Goal: Information Seeking & Learning: Find contact information

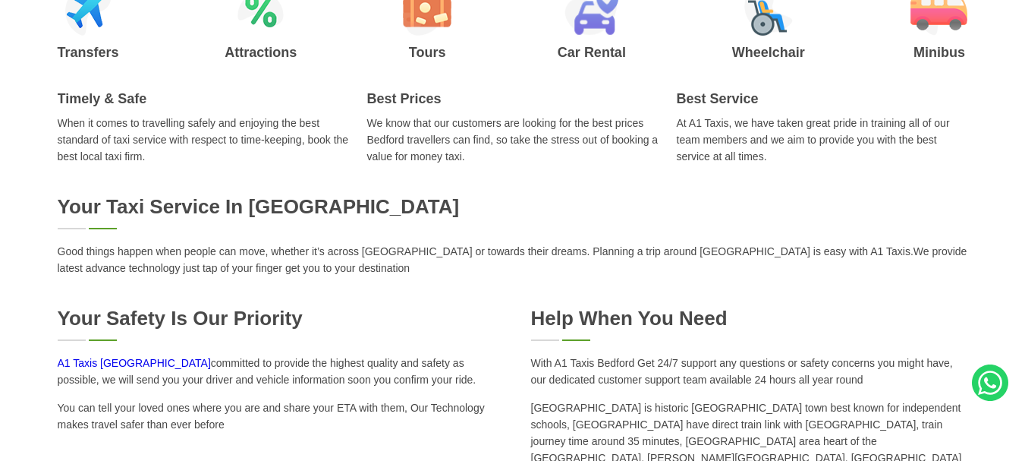
scroll to position [455, 0]
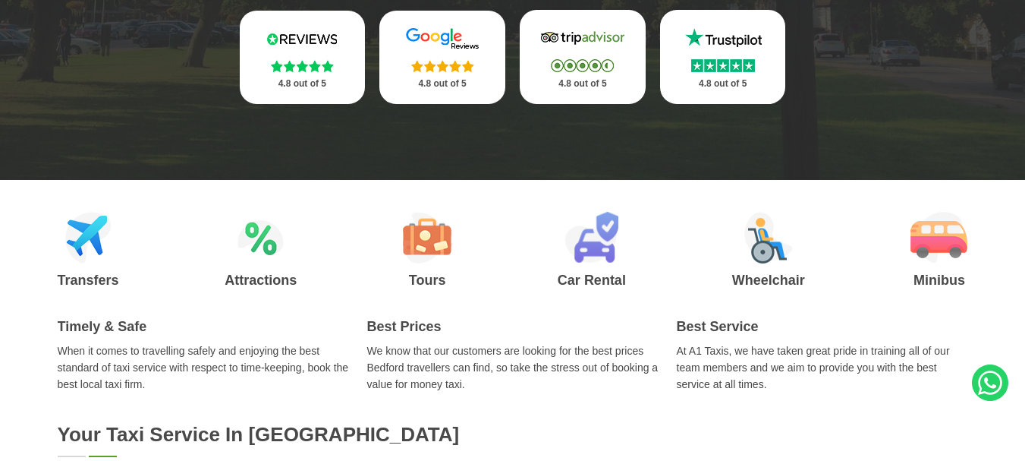
click at [170, 364] on p "When it comes to travelling safely and enjoying the best standard of taxi servi…" at bounding box center [203, 367] width 291 height 50
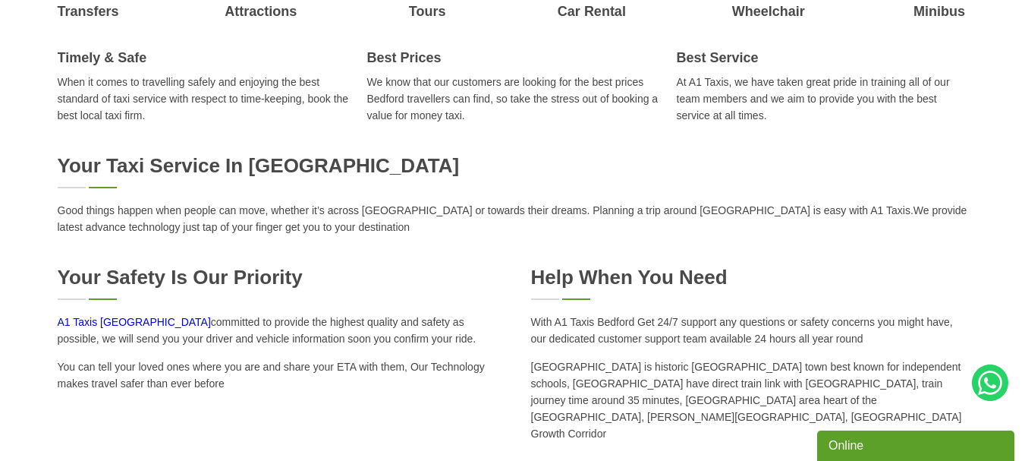
scroll to position [759, 0]
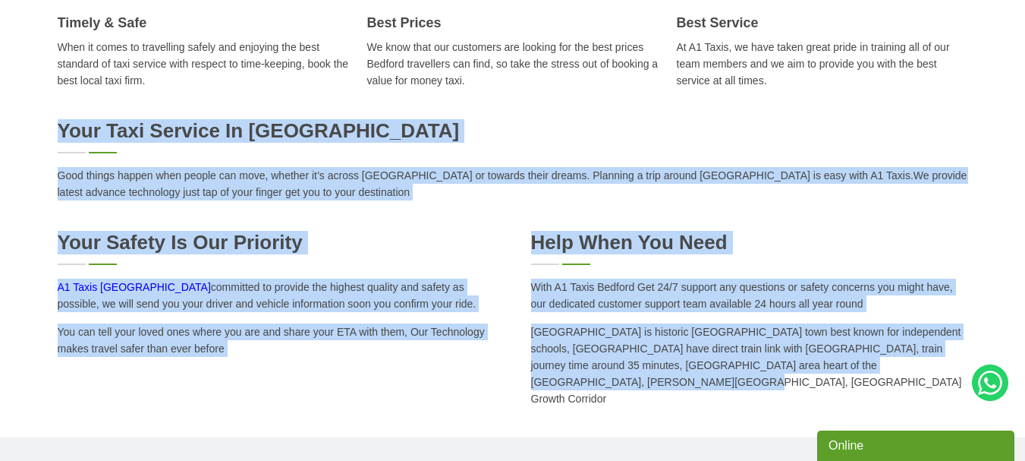
drag, startPoint x: 855, startPoint y: 370, endPoint x: 0, endPoint y: 121, distance: 890.1
click at [0, 121] on div "Your Taxi Service in [GEOGRAPHIC_DATA] Good things happen when people can move,…" at bounding box center [512, 263] width 1025 height 288
click at [194, 187] on p "Good things happen when people can move, whether it’s across [GEOGRAPHIC_DATA] …" at bounding box center [513, 183] width 911 height 33
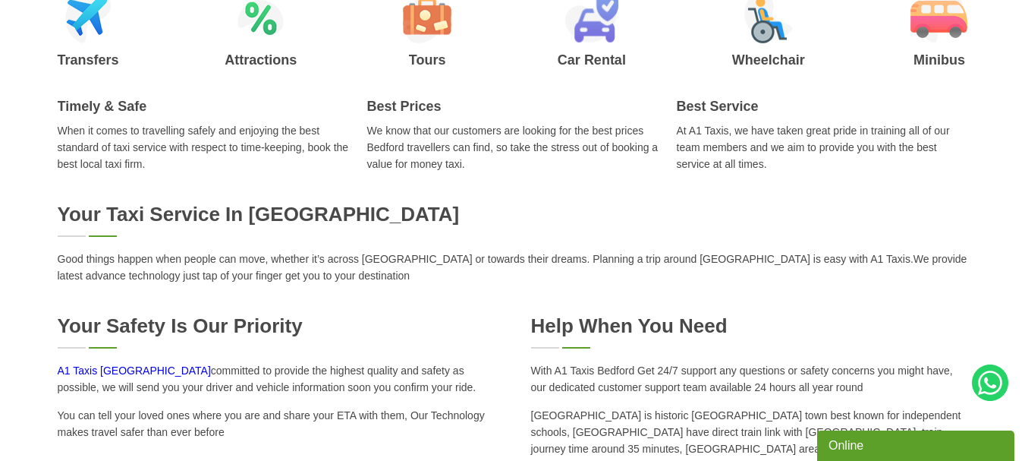
scroll to position [455, 0]
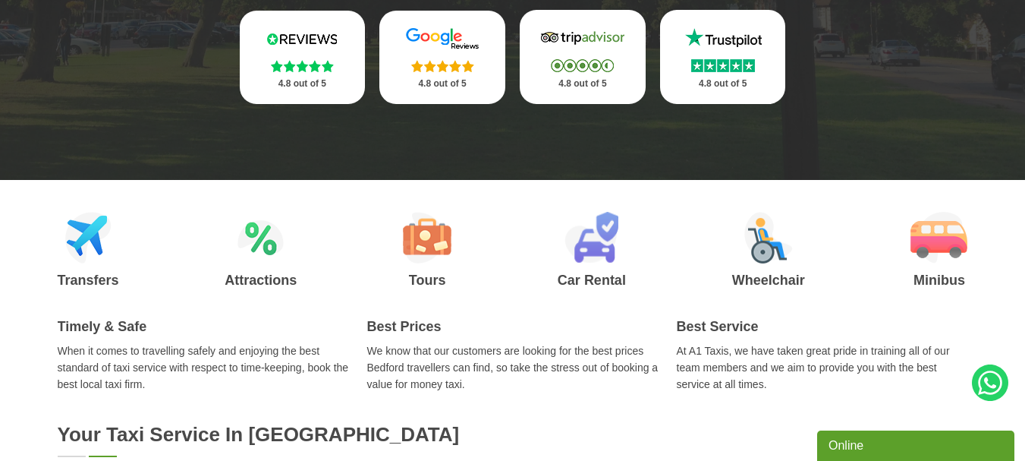
click at [121, 331] on h2 "Timely & Safe" at bounding box center [203, 327] width 291 height 16
click at [463, 344] on p "We know that our customers are looking for the best prices Bedford travellers c…" at bounding box center [512, 367] width 291 height 50
click at [788, 350] on p "At A1 Taxis, we have taken great pride in training all of our team members and …" at bounding box center [822, 367] width 291 height 50
click at [130, 371] on p "When it comes to travelling safely and enjoying the best standard of taxi servi…" at bounding box center [203, 367] width 291 height 50
click at [490, 357] on p "We know that our customers are looking for the best prices Bedford travellers c…" at bounding box center [512, 367] width 291 height 50
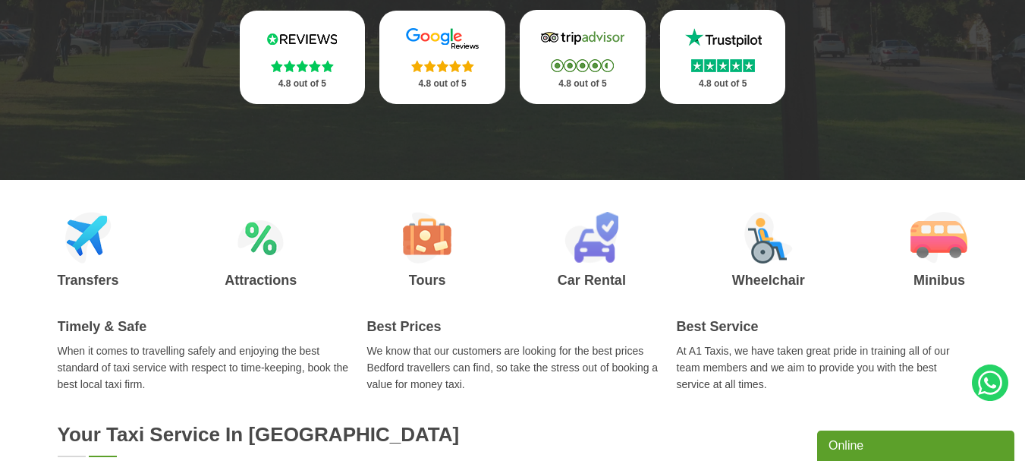
click at [689, 348] on p "At A1 Taxis, we have taken great pride in training all of our team members and …" at bounding box center [822, 367] width 291 height 50
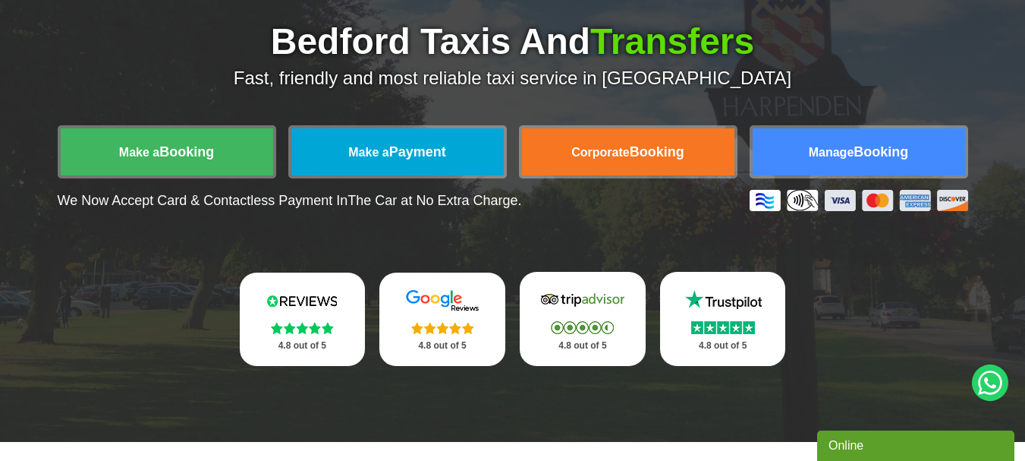
scroll to position [228, 0]
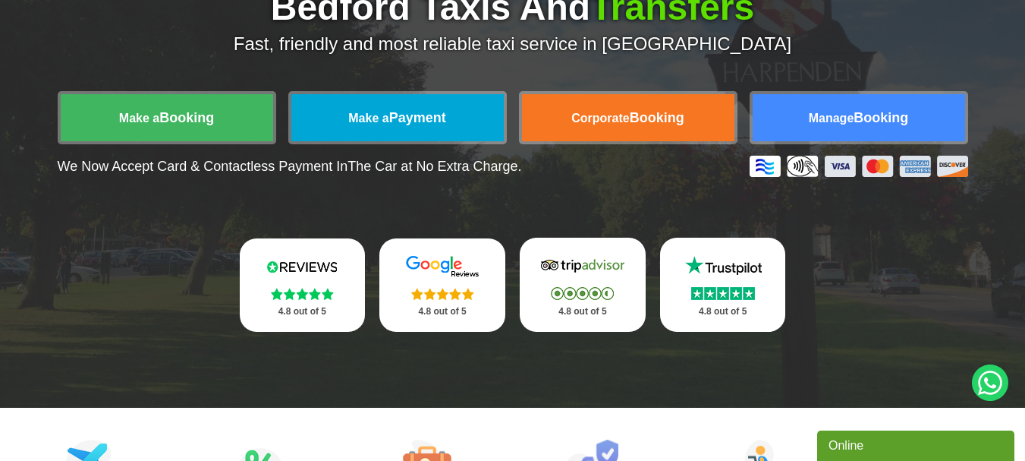
click at [268, 163] on p "We Now Accept Card & Contactless Payment In The Car at No Extra Charge." at bounding box center [290, 167] width 464 height 16
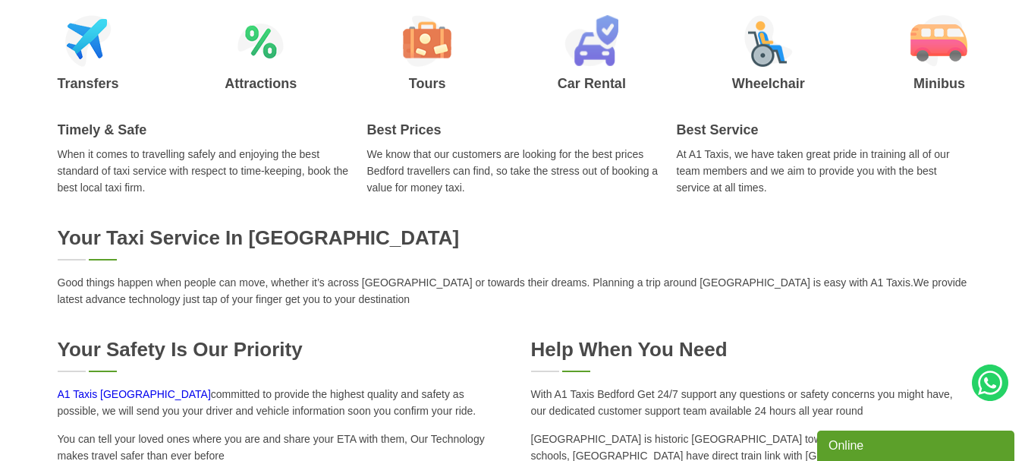
scroll to position [683, 0]
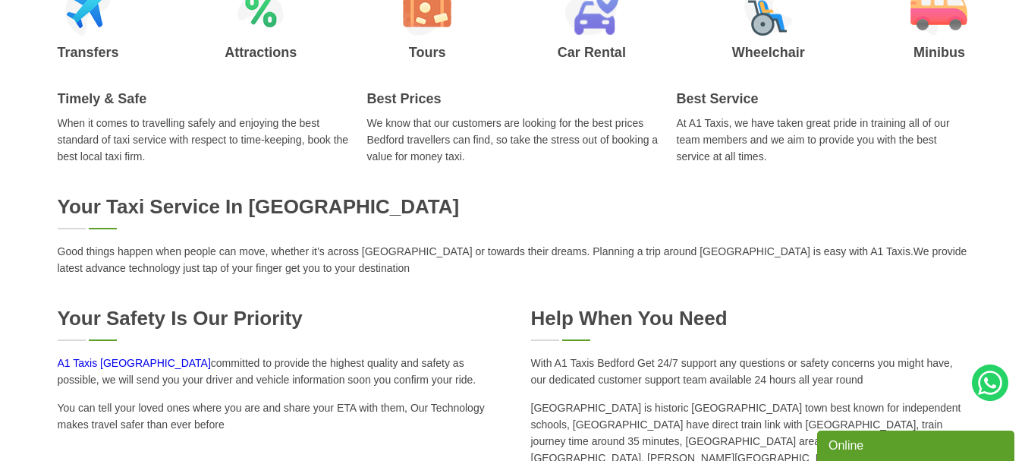
click at [766, 120] on p "At A1 Taxis, we have taken great pride in training all of our team members and …" at bounding box center [822, 140] width 291 height 50
click at [351, 153] on div "Timely & Safe When it comes to travelling safely and enjoying the best standard…" at bounding box center [513, 128] width 911 height 74
click at [225, 136] on p "When it comes to travelling safely and enjoying the best standard of taxi servi…" at bounding box center [203, 140] width 291 height 50
click at [137, 204] on h2 "Your Taxi Service in [GEOGRAPHIC_DATA]" at bounding box center [513, 207] width 911 height 24
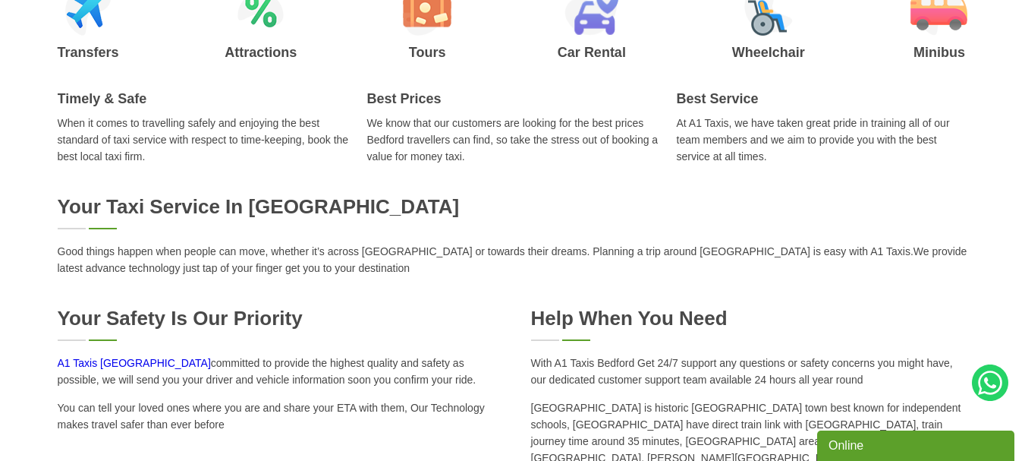
click at [137, 204] on h2 "Your Taxi Service in [GEOGRAPHIC_DATA]" at bounding box center [513, 207] width 911 height 24
click at [156, 315] on h2 "Your Safety is our Priority" at bounding box center [276, 319] width 437 height 24
click at [637, 323] on h2 "Help When You Need" at bounding box center [749, 319] width 437 height 24
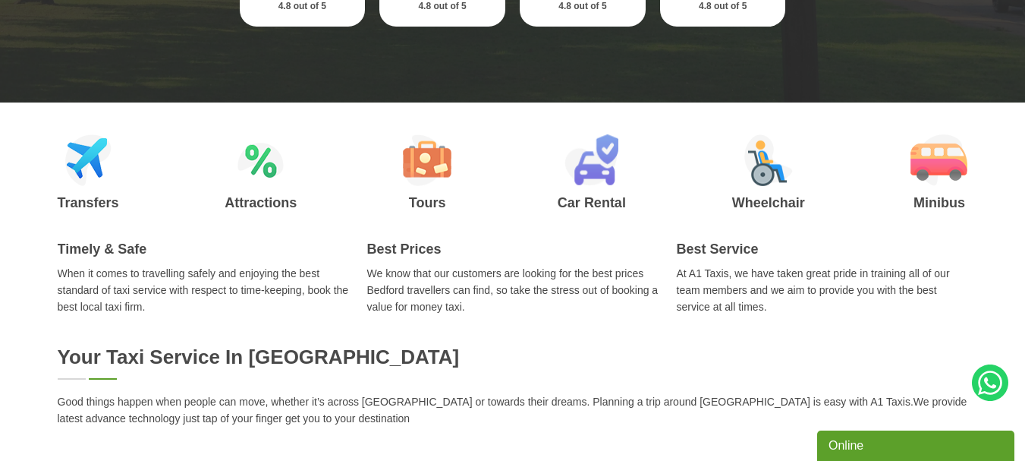
scroll to position [531, 0]
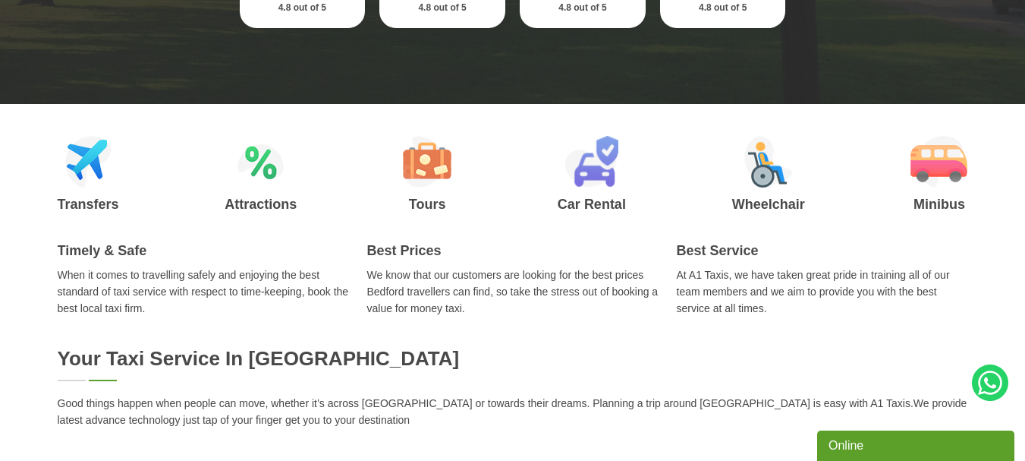
click at [235, 258] on h2 "Timely & Safe" at bounding box center [203, 251] width 291 height 16
click at [534, 268] on p "We know that our customers are looking for the best prices Bedford travellers c…" at bounding box center [512, 291] width 291 height 50
click at [773, 259] on div "Best Service At A1 Taxis, we have taken great pride in training all of our team…" at bounding box center [822, 280] width 291 height 74
drag, startPoint x: 107, startPoint y: 232, endPoint x: 729, endPoint y: 212, distance: 621.9
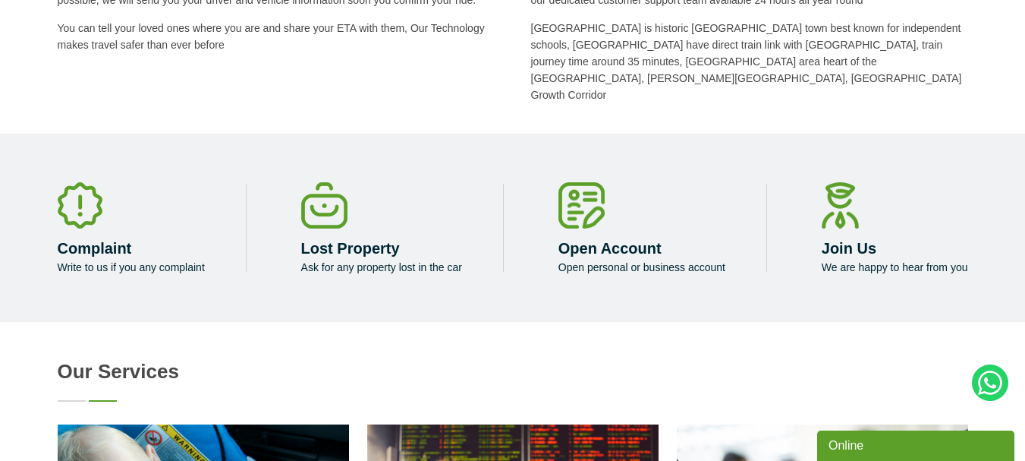
scroll to position [1138, 0]
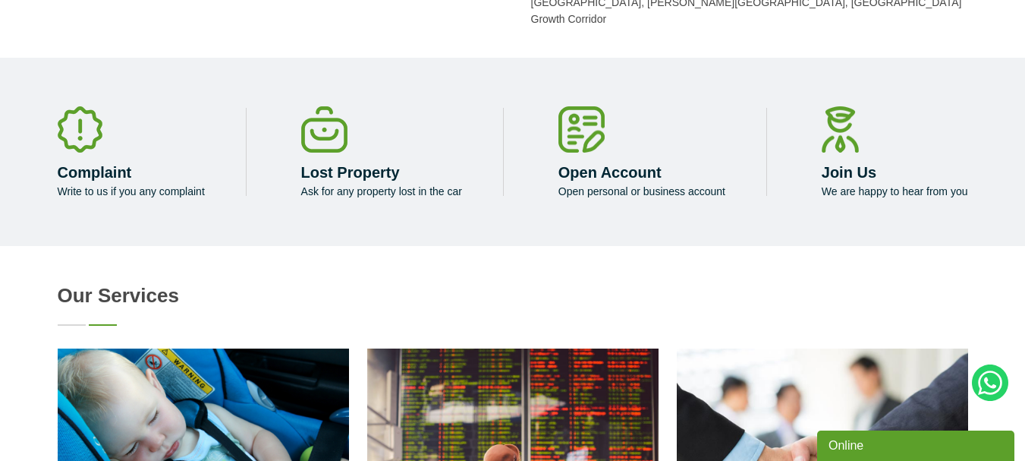
drag, startPoint x: 977, startPoint y: 166, endPoint x: 40, endPoint y: 139, distance: 936.9
click at [40, 139] on div "Complaint Write to us if you any complaint Lost Property Ask for any property l…" at bounding box center [512, 152] width 1025 height 188
click at [372, 182] on div "Complaint Write to us if you any complaint Lost Property Ask for any property l…" at bounding box center [512, 152] width 1025 height 188
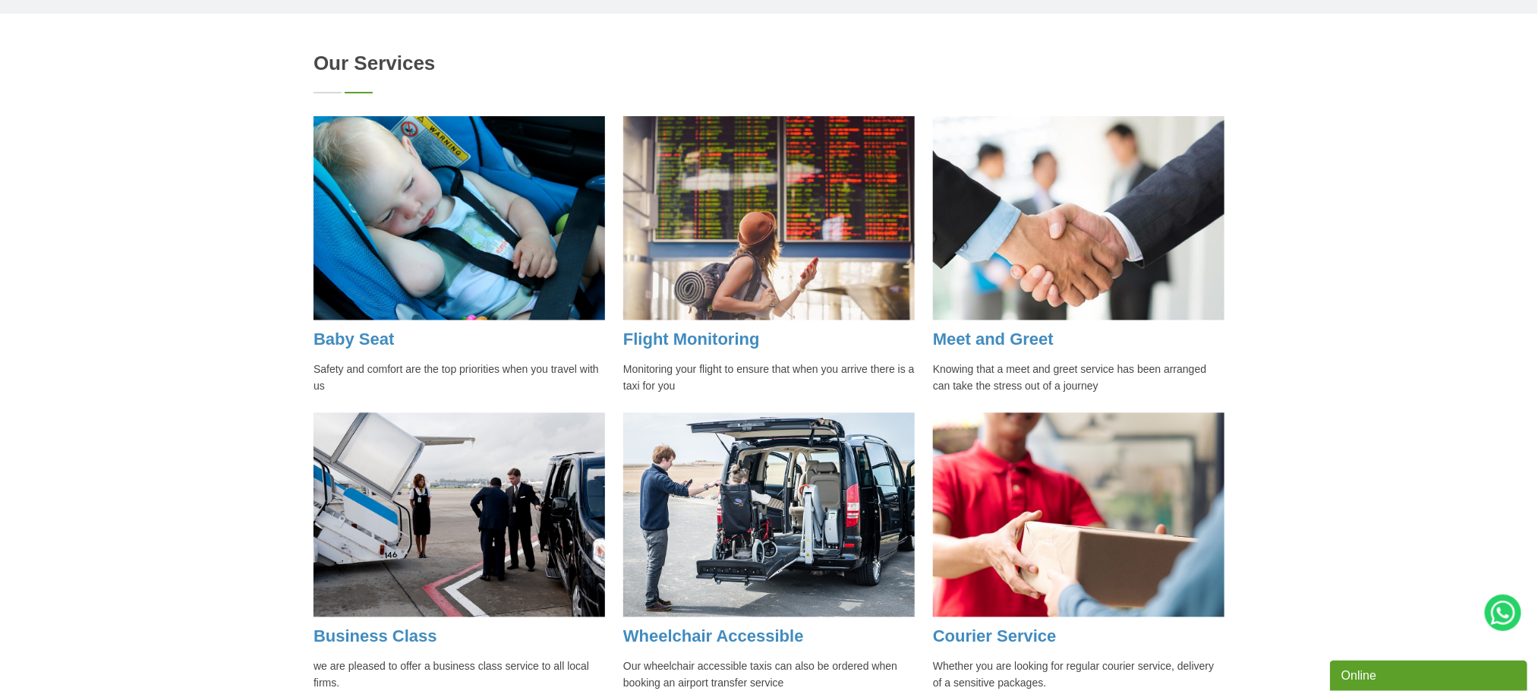
scroll to position [1355, 0]
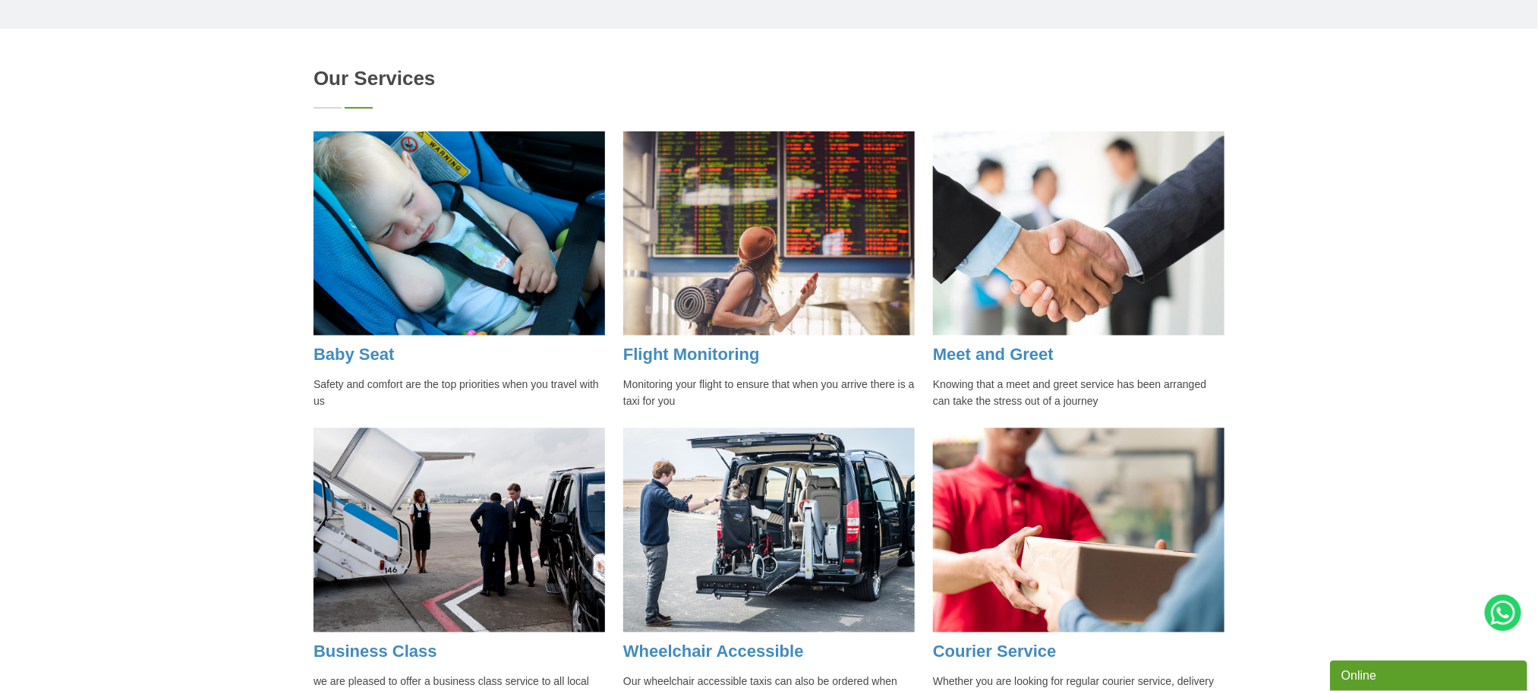
click at [35, 460] on div "Our Services Baby Seat Safety and comfort are the top priorities when you trave…" at bounding box center [769, 392] width 1538 height 666
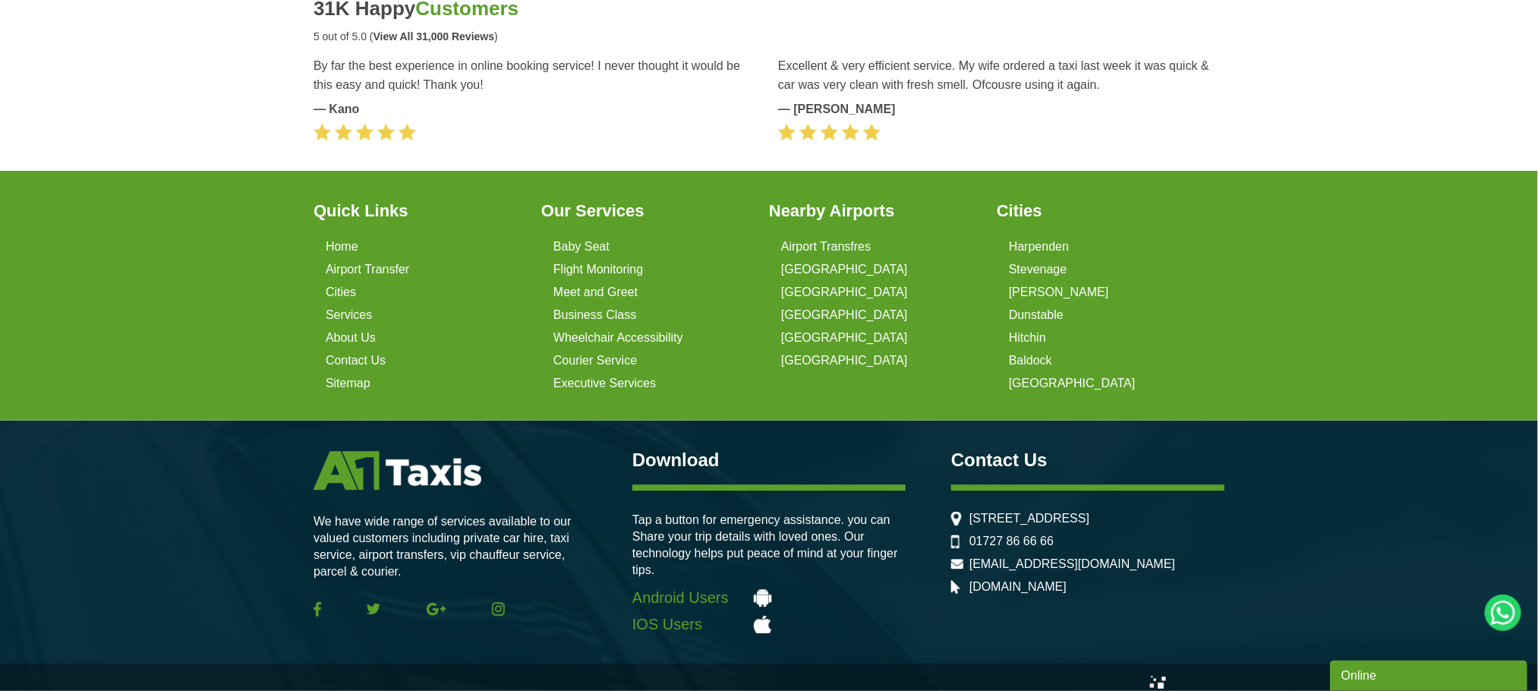
scroll to position [1431, 0]
